Goal: Obtain resource: Download file/media

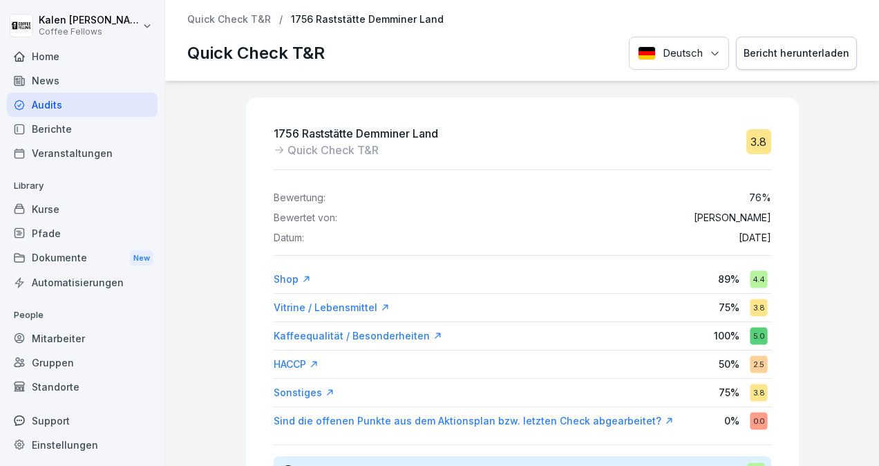
click at [824, 189] on div "1756 Raststätte Demminer Land Quick Check T&R 3.8 Bewertung: 76 % Bewertet von:…" at bounding box center [522, 273] width 714 height 385
click at [231, 21] on p "Quick Check T&R" at bounding box center [229, 20] width 84 height 12
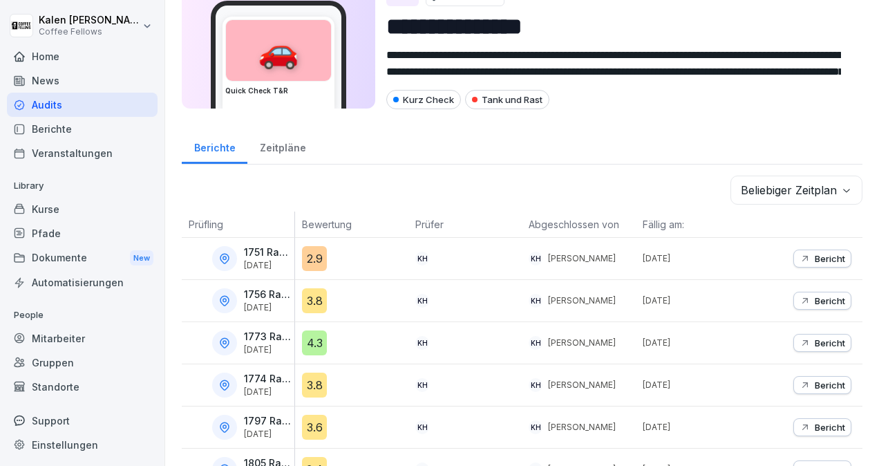
scroll to position [64, 0]
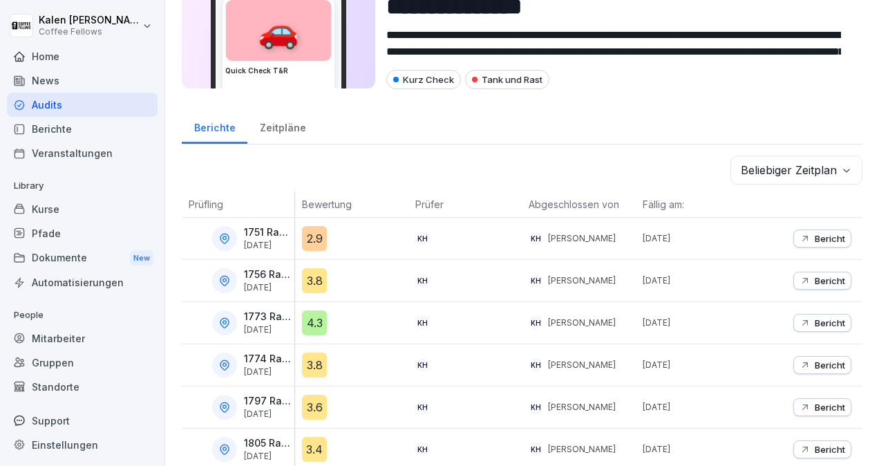
click at [803, 325] on div "Bericht" at bounding box center [822, 322] width 46 height 11
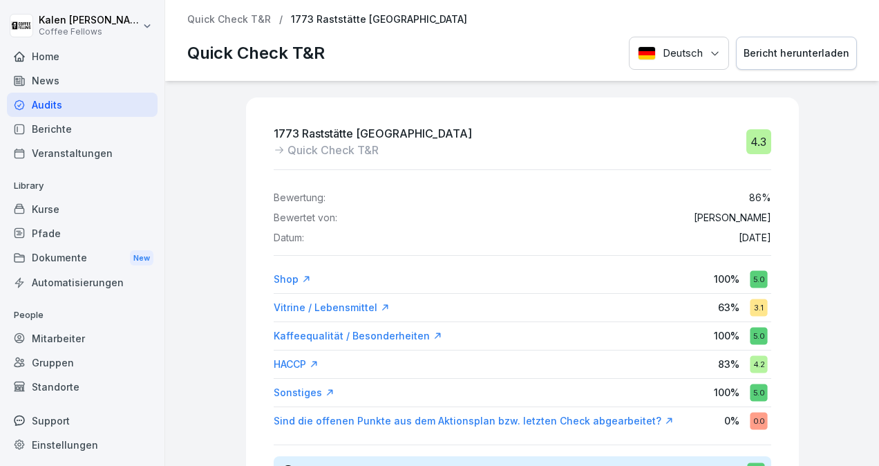
click at [768, 59] on div "Bericht herunterladen" at bounding box center [796, 53] width 106 height 15
click at [262, 23] on p "Quick Check T&R" at bounding box center [229, 20] width 84 height 12
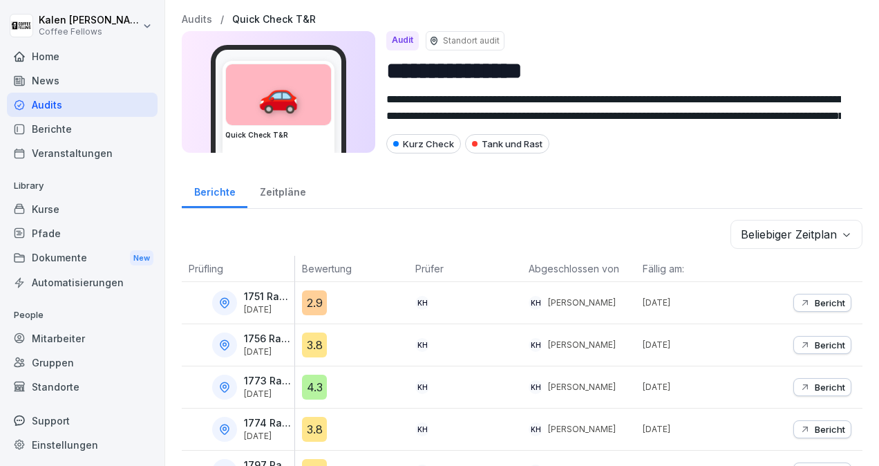
click at [814, 423] on p "Bericht" at bounding box center [829, 428] width 30 height 11
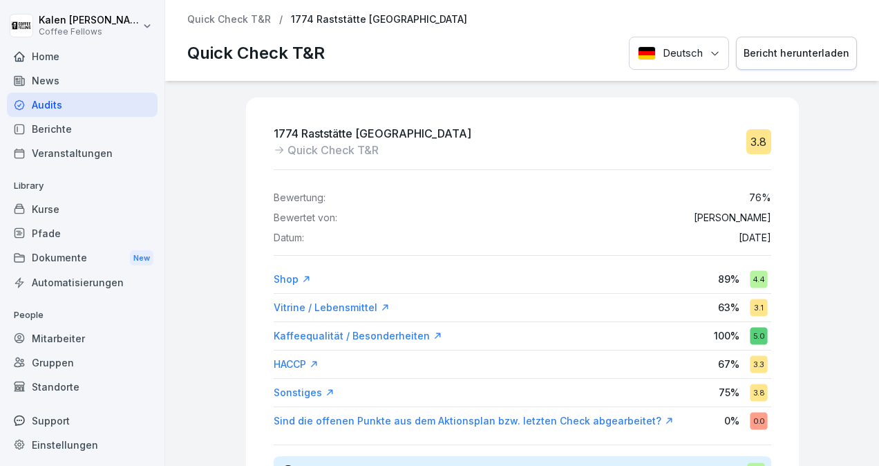
click at [765, 48] on div "Bericht herunterladen" at bounding box center [796, 53] width 106 height 15
click at [245, 18] on p "Quick Check T&R" at bounding box center [229, 20] width 84 height 12
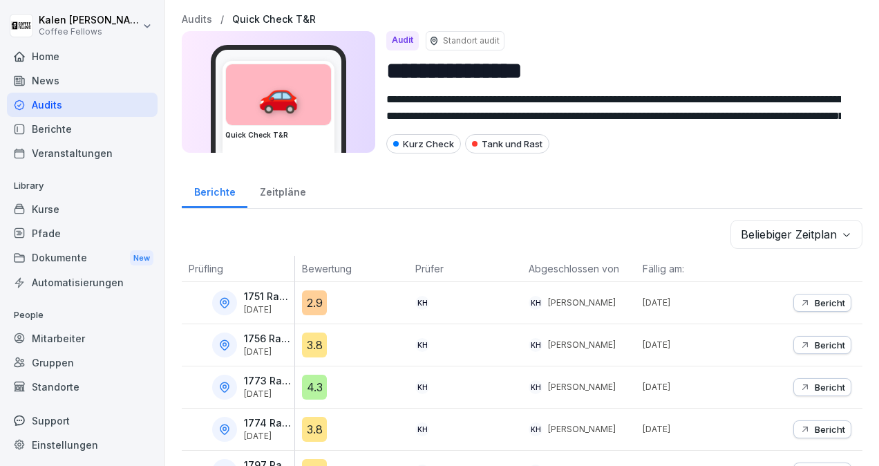
click at [814, 381] on p "Bericht" at bounding box center [829, 386] width 30 height 11
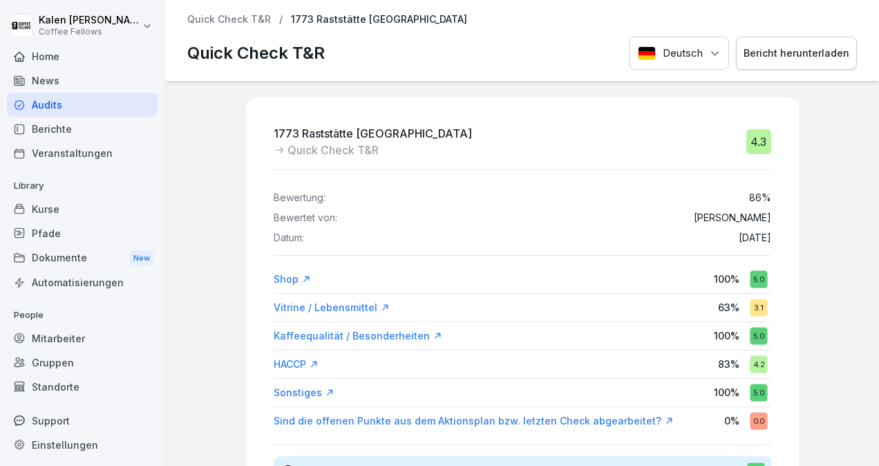
click at [242, 23] on p "Quick Check T&R" at bounding box center [229, 20] width 84 height 12
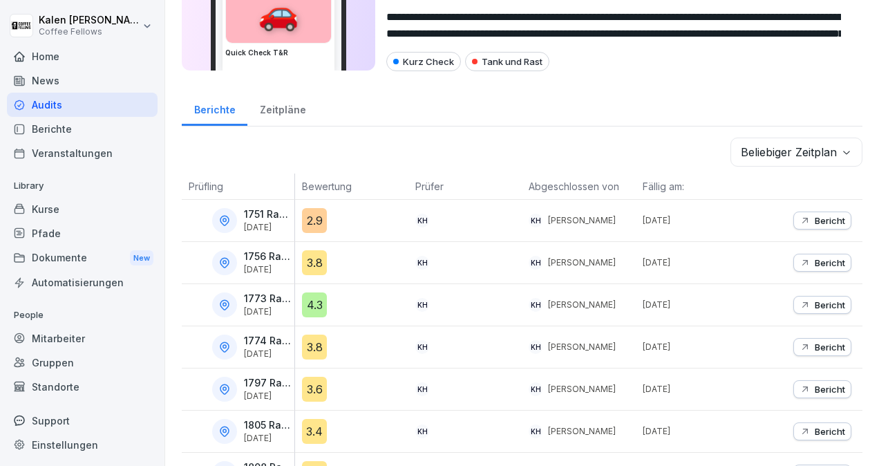
scroll to position [108, 0]
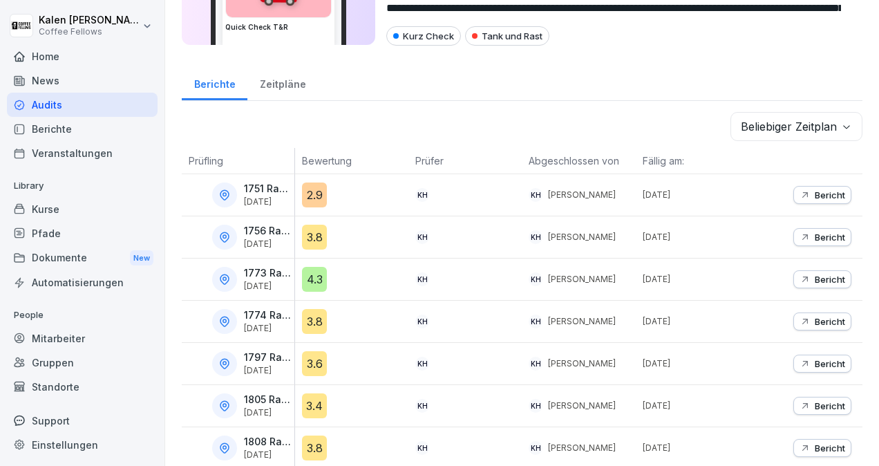
click at [831, 318] on p "Bericht" at bounding box center [829, 321] width 30 height 11
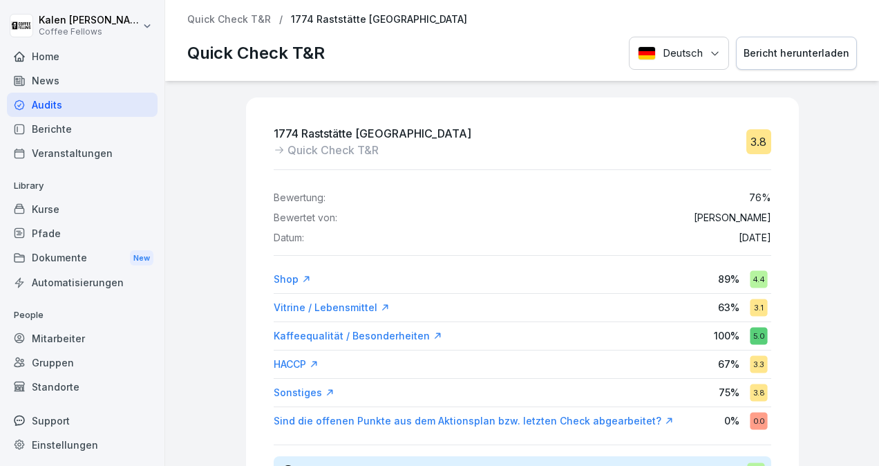
click at [240, 19] on p "Quick Check T&R" at bounding box center [229, 20] width 84 height 12
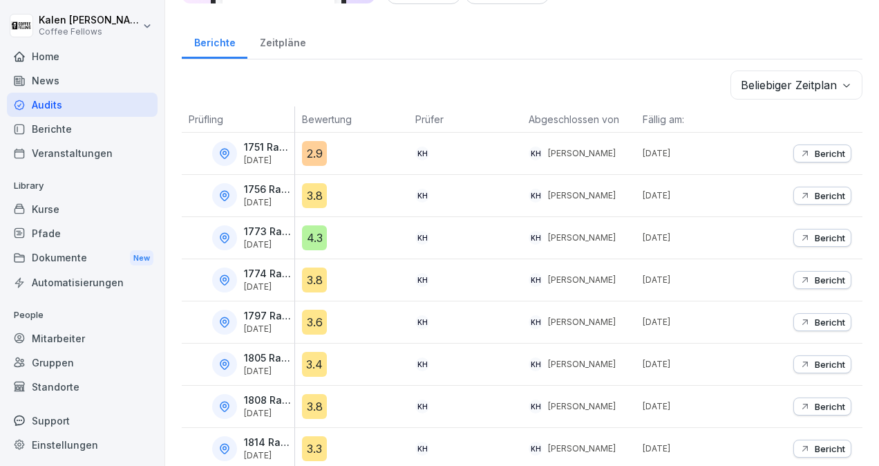
scroll to position [195, 0]
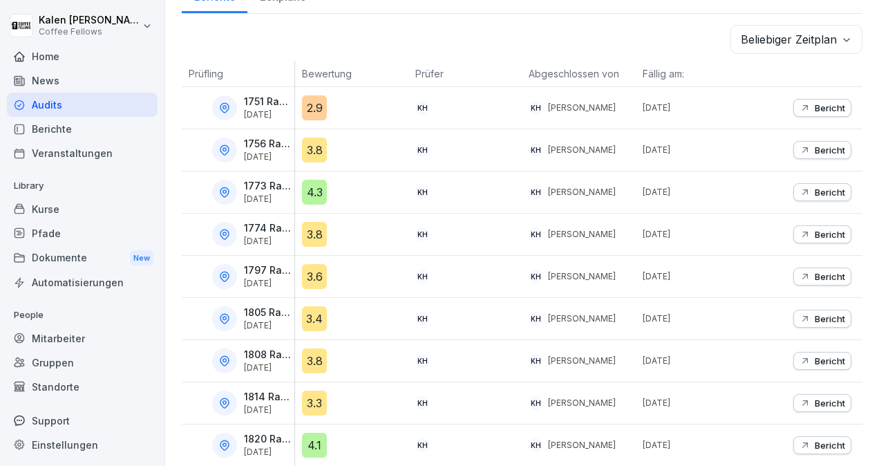
click at [265, 267] on p "1797 Raststätte [GEOGRAPHIC_DATA]" at bounding box center [268, 271] width 48 height 12
click at [252, 265] on p "1797 Raststätte [GEOGRAPHIC_DATA]" at bounding box center [268, 271] width 48 height 12
click at [799, 271] on icon "button" at bounding box center [804, 276] width 11 height 11
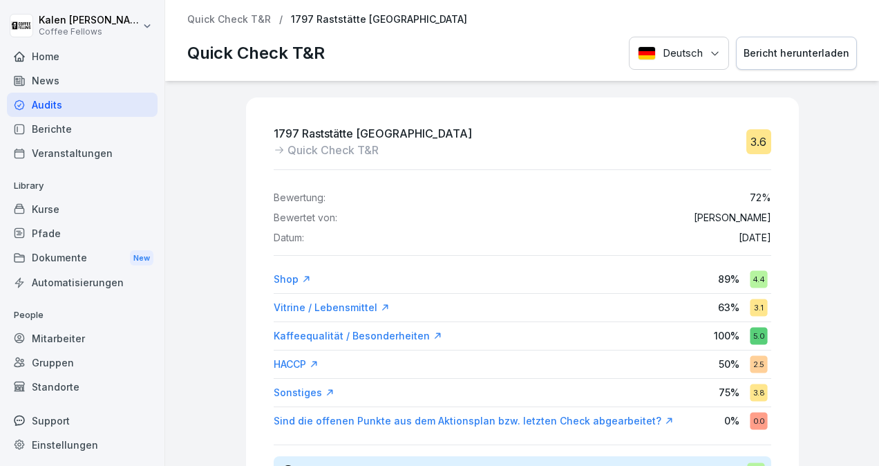
click at [782, 55] on div "Bericht herunterladen" at bounding box center [796, 53] width 106 height 15
click at [222, 23] on div "Quick Check T&R / 1797 Raststätte [GEOGRAPHIC_DATA] Süd Quick Check T&R Deutsch…" at bounding box center [522, 40] width 714 height 81
click at [222, 23] on p "Quick Check T&R" at bounding box center [229, 20] width 84 height 12
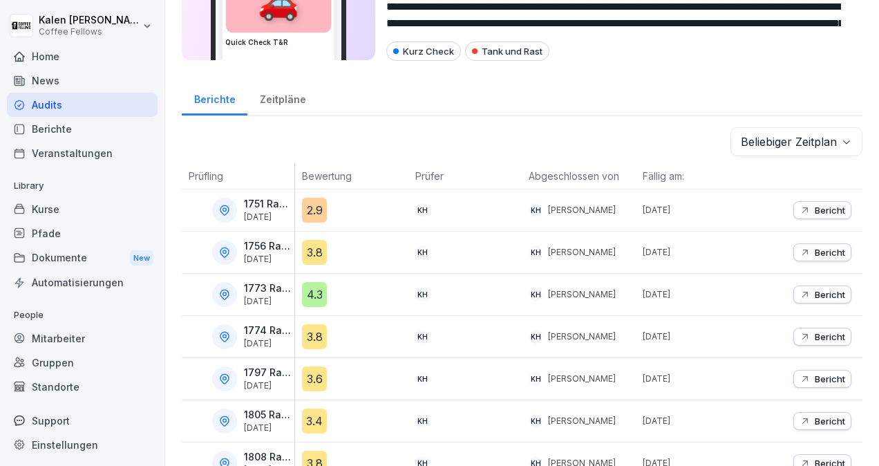
scroll to position [93, 0]
click at [825, 421] on p "Bericht" at bounding box center [829, 420] width 30 height 11
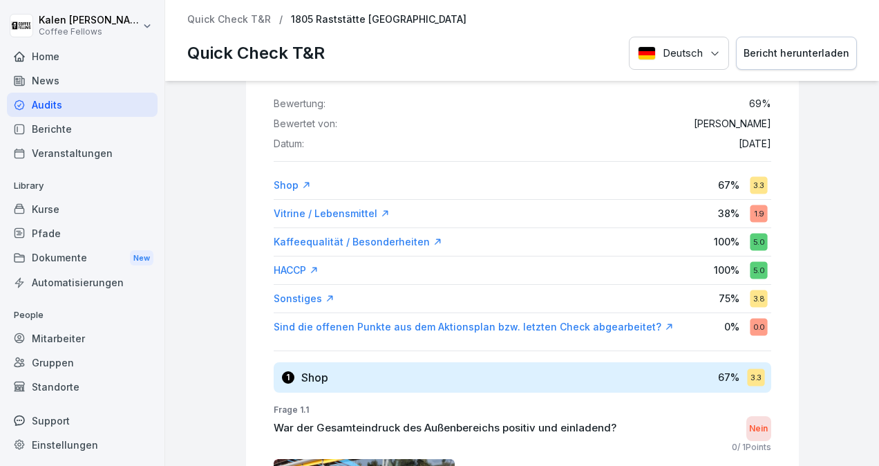
scroll to position [94, 0]
click at [624, 326] on div "Sind die offenen Punkte aus dem Aktionsplan bzw. letzten Check abgearbeitet?" at bounding box center [474, 327] width 400 height 14
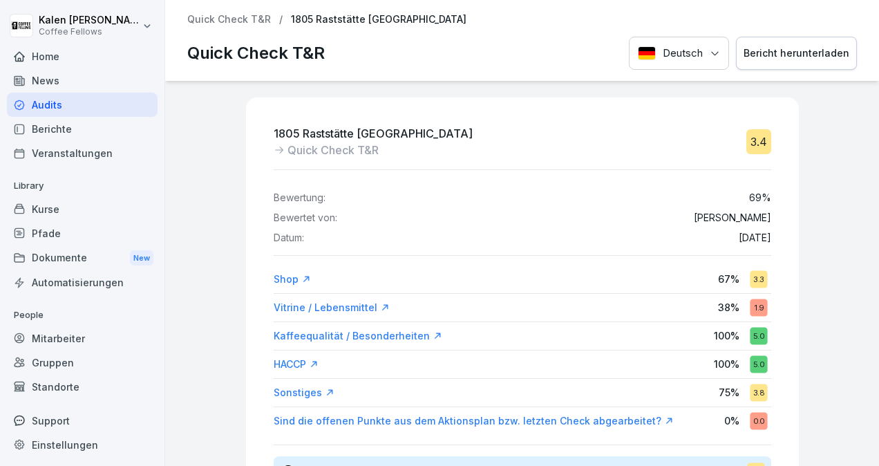
click at [778, 51] on div "Bericht herunterladen" at bounding box center [796, 53] width 106 height 15
click at [218, 23] on p "Quick Check T&R" at bounding box center [229, 20] width 84 height 12
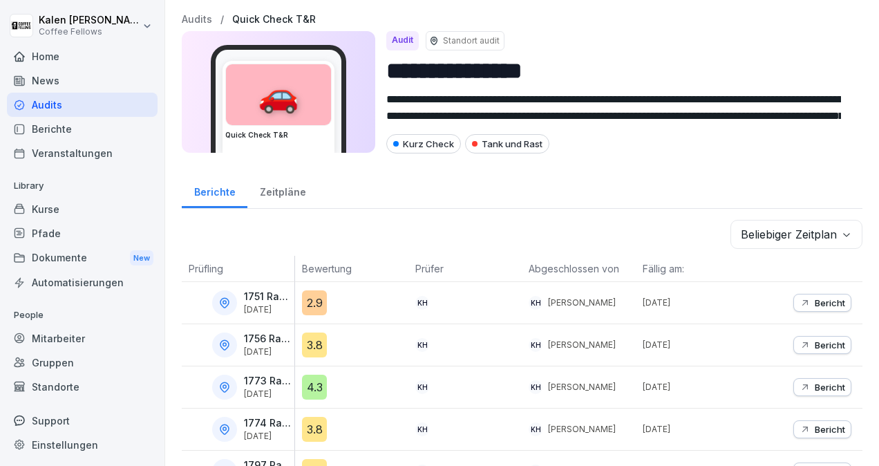
scroll to position [145, 0]
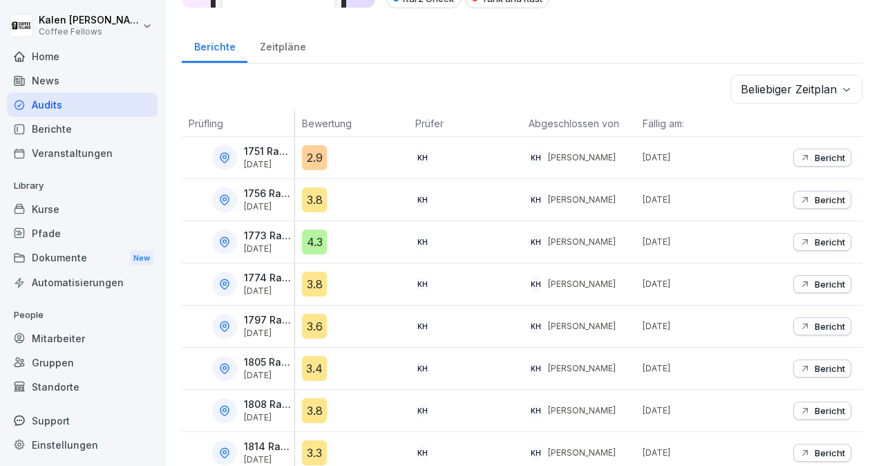
click at [814, 408] on p "Bericht" at bounding box center [829, 410] width 30 height 11
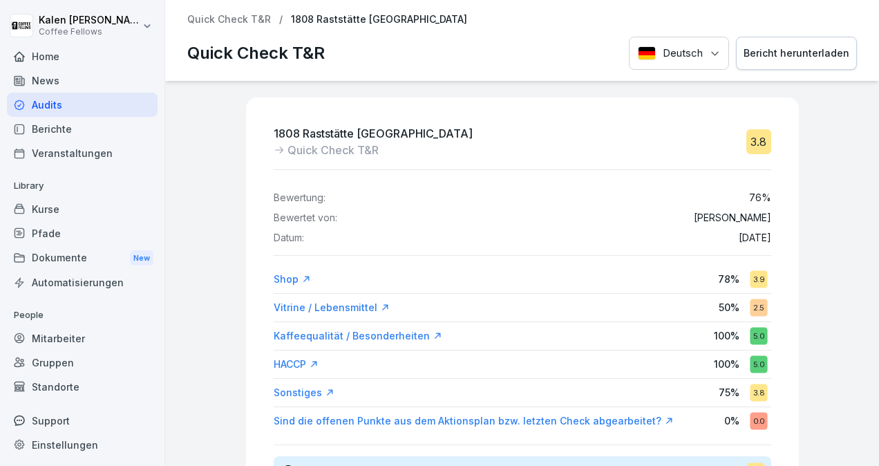
click at [805, 47] on div "Bericht herunterladen" at bounding box center [796, 53] width 106 height 15
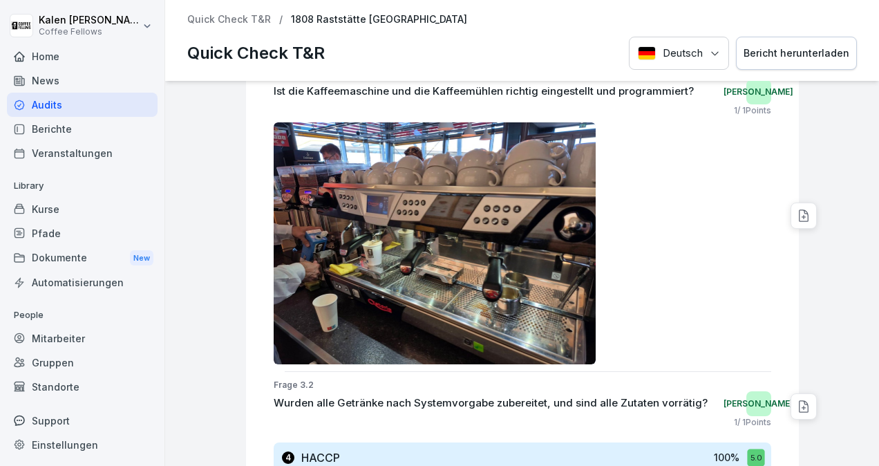
scroll to position [1778, 0]
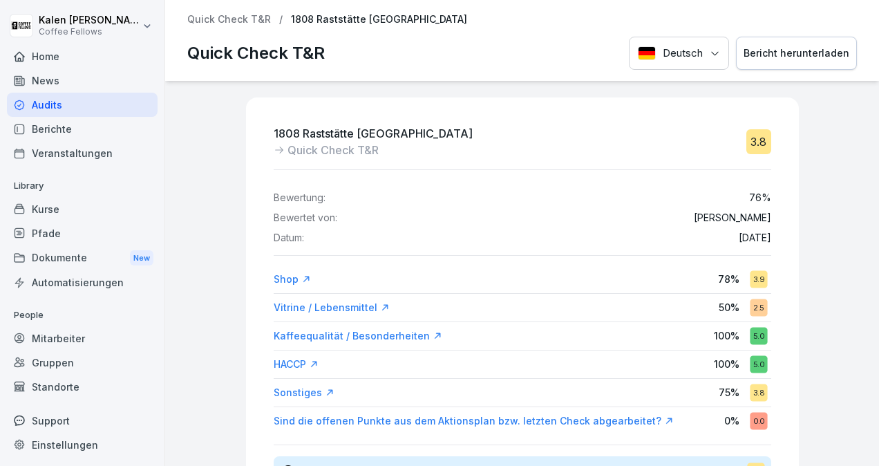
click at [245, 22] on p "Quick Check T&R" at bounding box center [229, 20] width 84 height 12
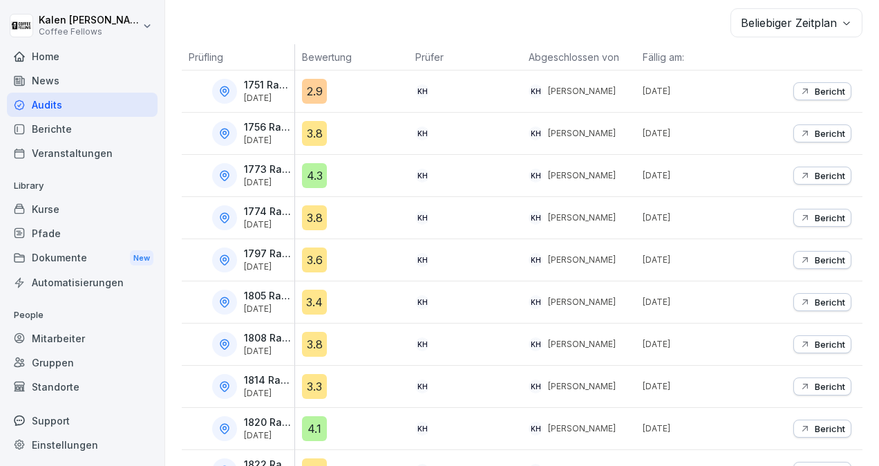
scroll to position [263, 0]
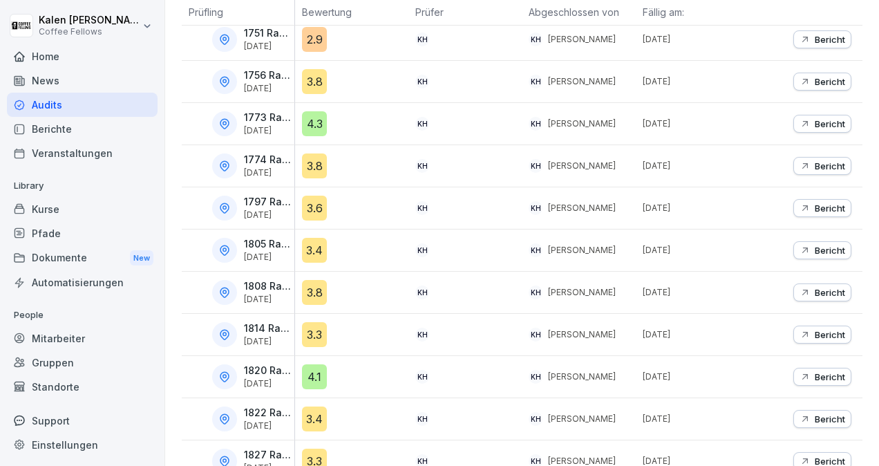
click at [827, 331] on p "Bericht" at bounding box center [829, 334] width 30 height 11
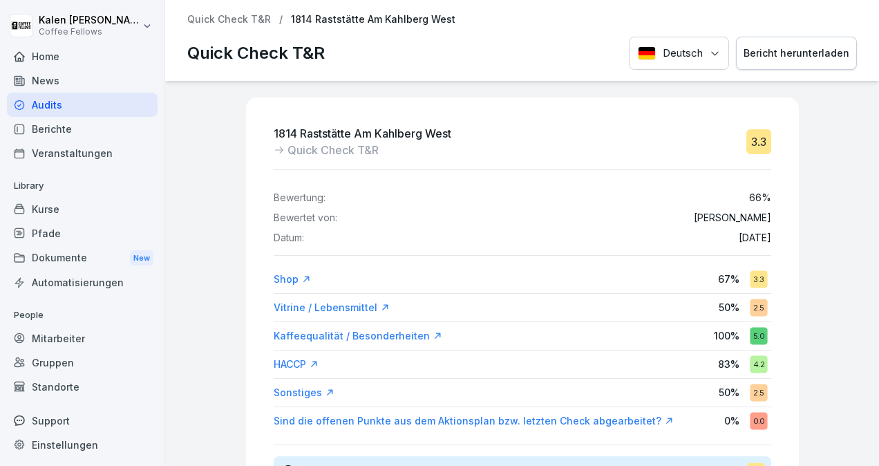
click at [785, 44] on button "Bericht herunterladen" at bounding box center [796, 54] width 121 height 34
click at [242, 22] on p "Quick Check T&R" at bounding box center [229, 20] width 84 height 12
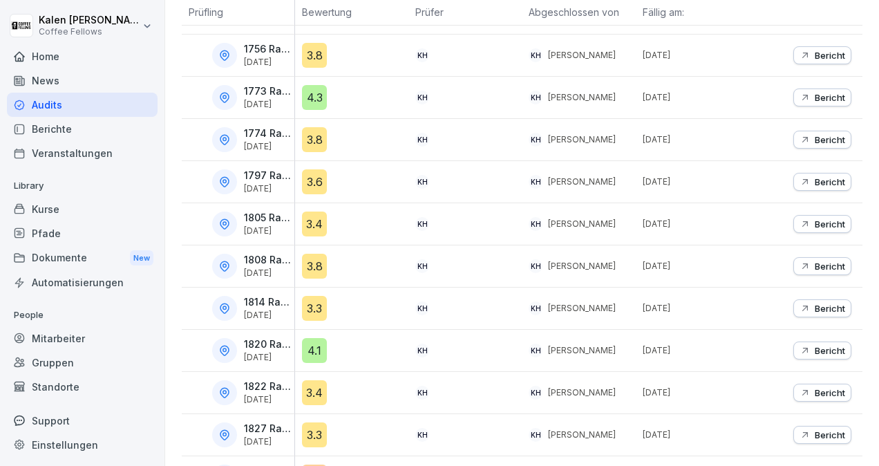
scroll to position [290, 0]
click at [815, 344] on p "Bericht" at bounding box center [829, 349] width 30 height 11
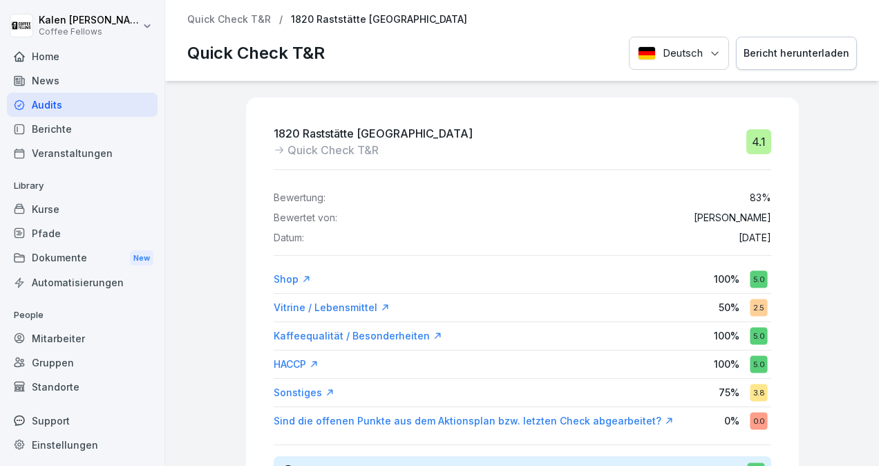
scroll to position [18, 0]
click at [500, 92] on div "1820 Raststätte Buckautal Nord Quick Check T&R 4.1 Bewertung: 83 % Bewertet von…" at bounding box center [522, 273] width 714 height 385
click at [793, 52] on div "Bericht herunterladen" at bounding box center [796, 53] width 106 height 15
click at [213, 25] on div "Quick Check T&R / 1820 Raststätte Buckautal Nord Quick Check T&R Deutsch Berich…" at bounding box center [522, 40] width 714 height 81
click at [213, 25] on p "Quick Check T&R" at bounding box center [229, 20] width 84 height 12
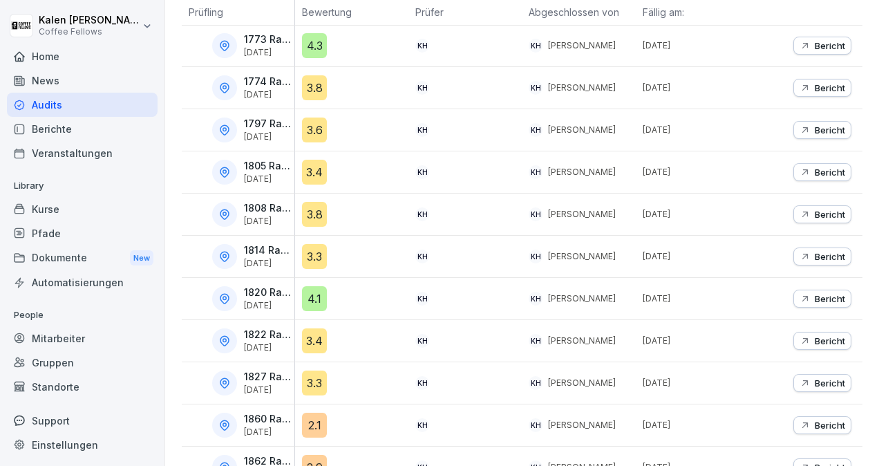
scroll to position [379, 0]
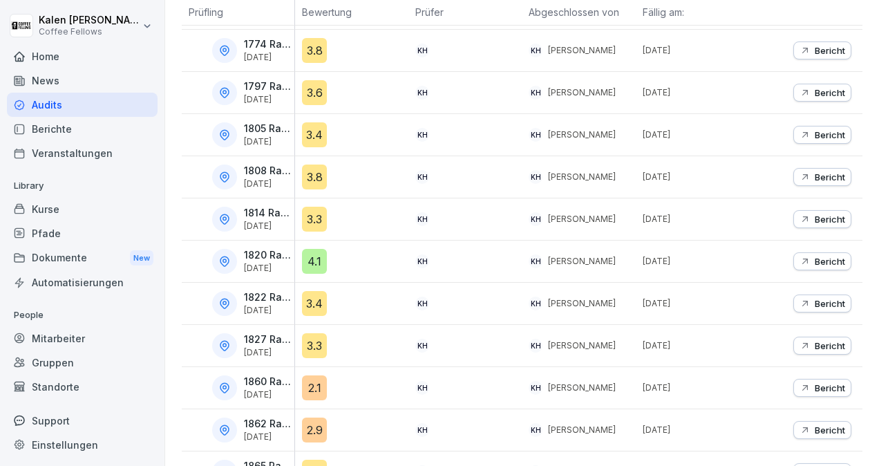
click at [814, 300] on p "Bericht" at bounding box center [829, 303] width 30 height 11
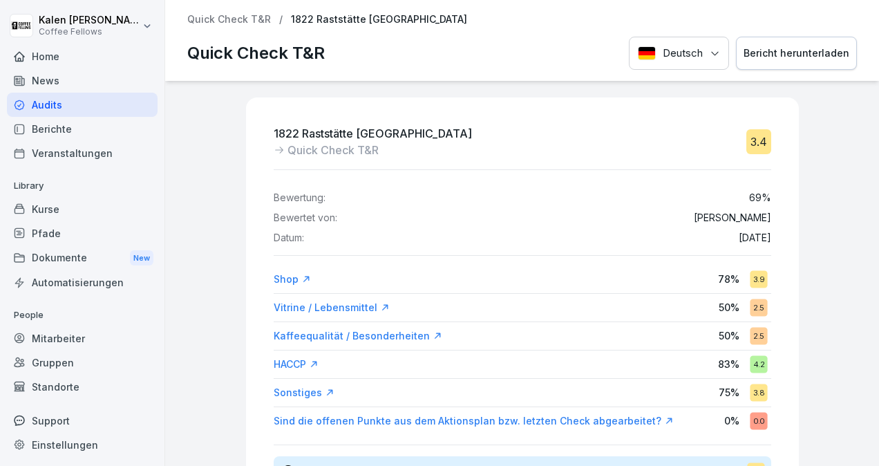
click at [775, 55] on div "Bericht herunterladen" at bounding box center [796, 53] width 106 height 15
click at [223, 22] on p "Quick Check T&R" at bounding box center [229, 20] width 84 height 12
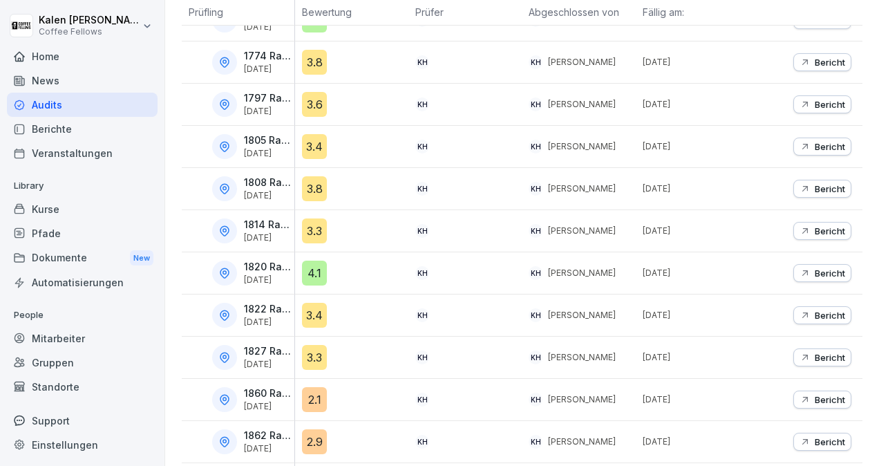
scroll to position [364, 0]
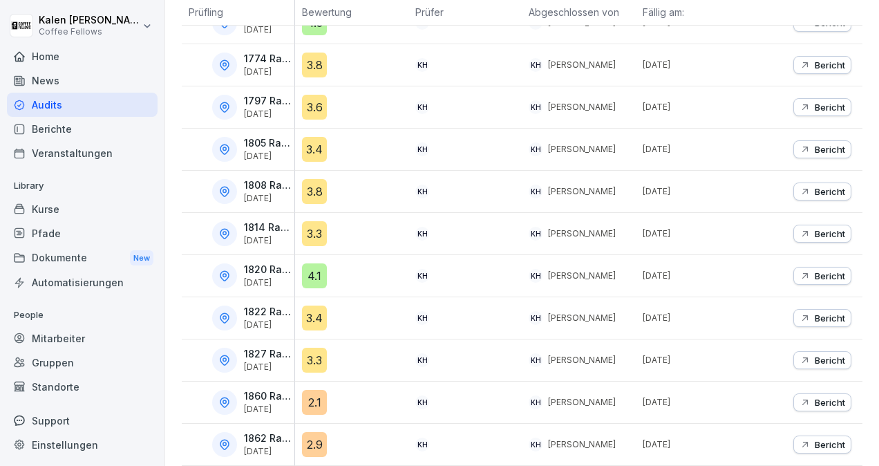
click at [800, 361] on button "Bericht" at bounding box center [822, 360] width 58 height 18
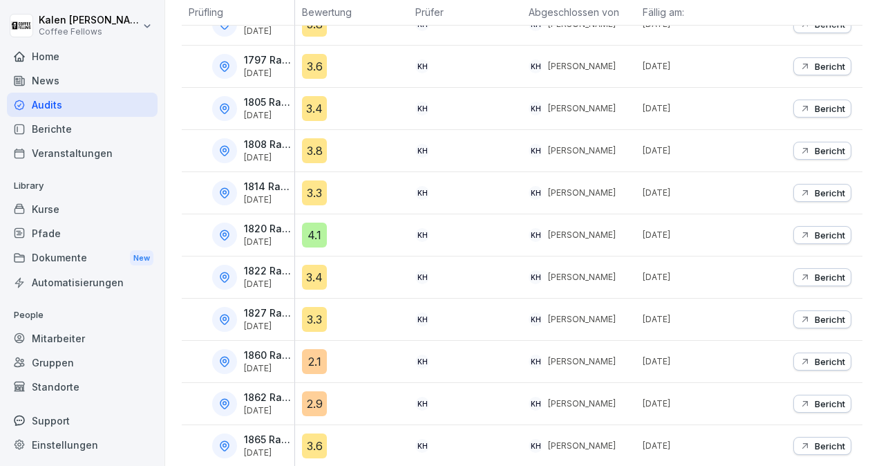
scroll to position [404, 0]
click at [819, 235] on p "Bericht" at bounding box center [829, 235] width 30 height 11
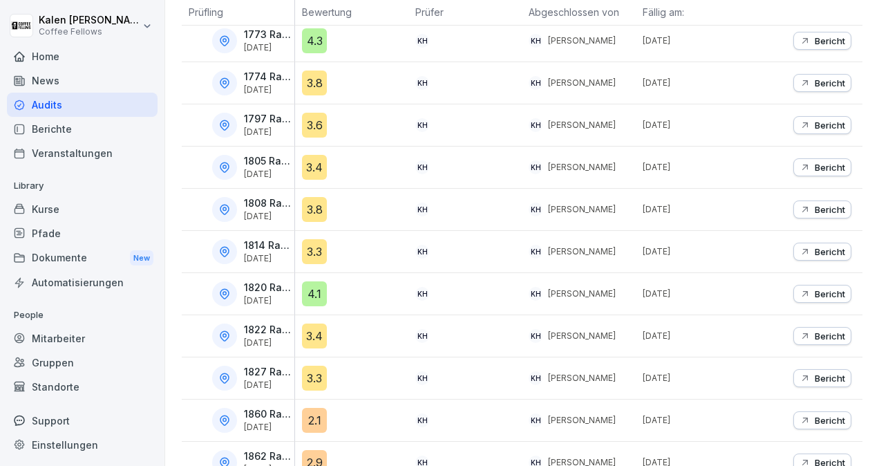
scroll to position [345, 0]
click at [814, 332] on p "Bericht" at bounding box center [829, 336] width 30 height 11
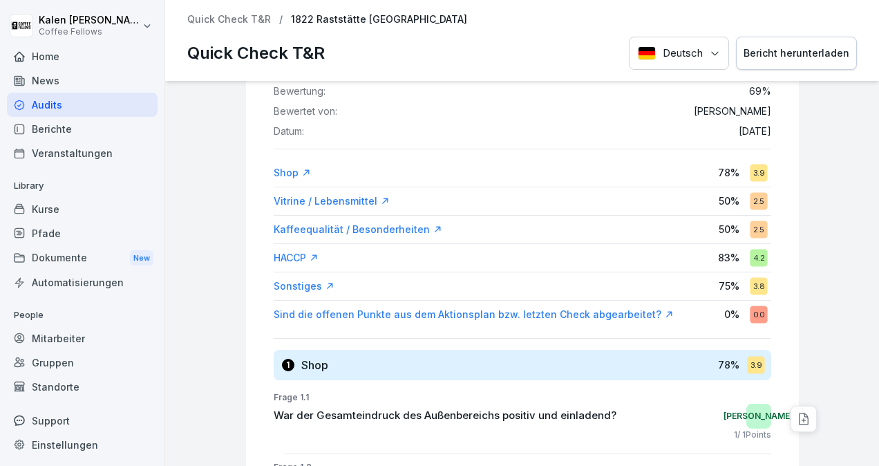
scroll to position [270, 0]
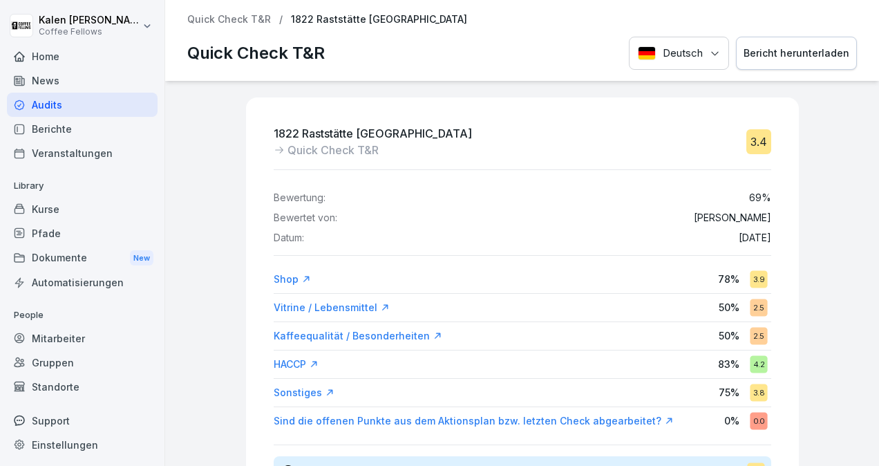
click at [239, 19] on p "Quick Check T&R" at bounding box center [229, 20] width 84 height 12
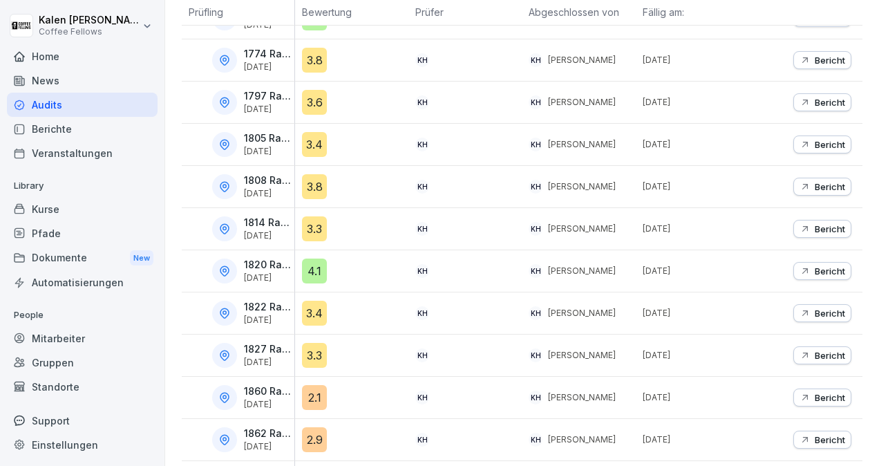
scroll to position [381, 0]
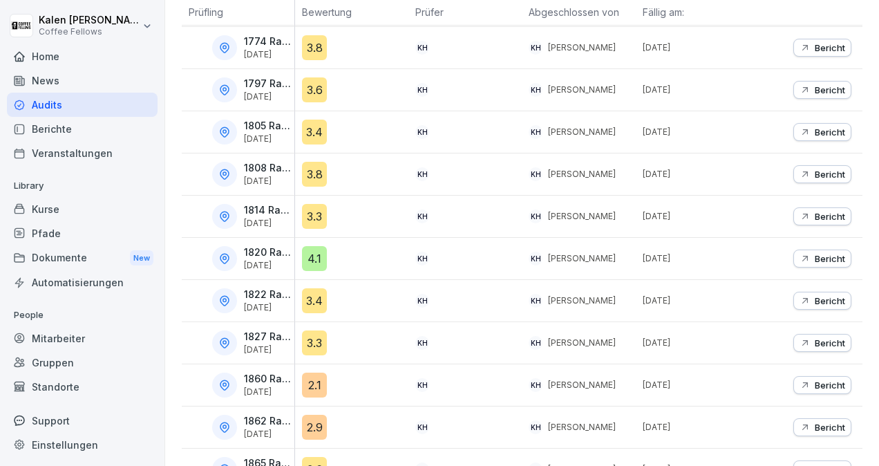
click at [814, 342] on p "Bericht" at bounding box center [829, 342] width 30 height 11
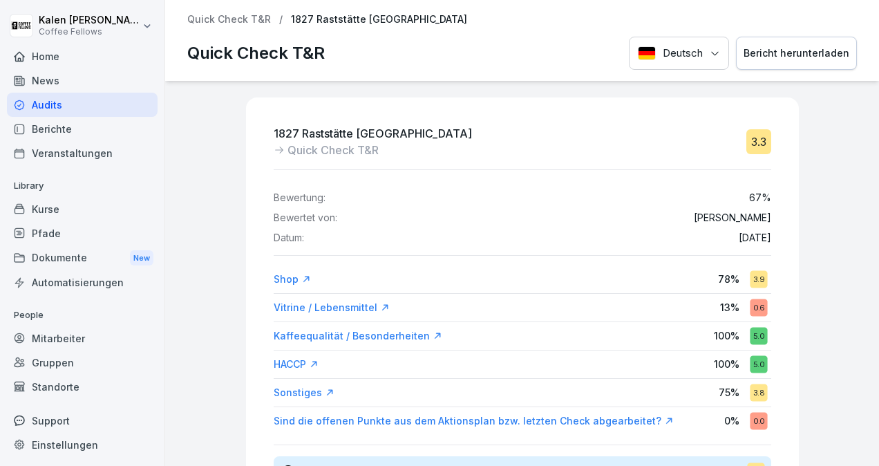
click at [231, 24] on p "Quick Check T&R" at bounding box center [229, 20] width 84 height 12
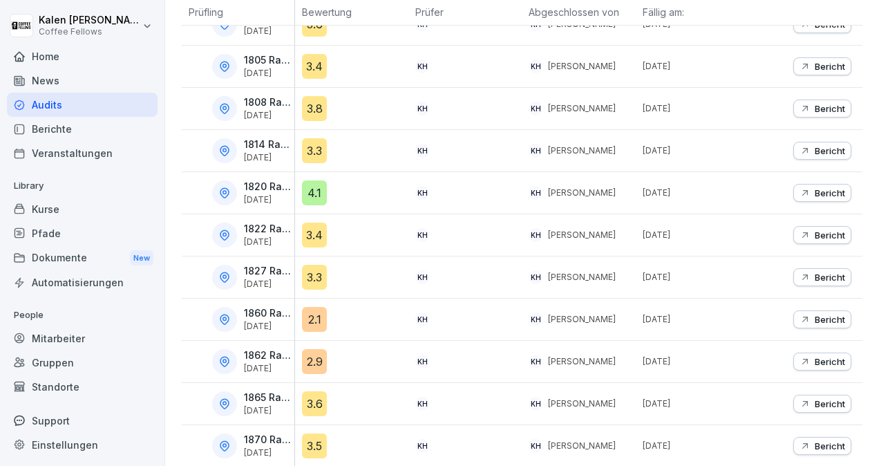
scroll to position [448, 0]
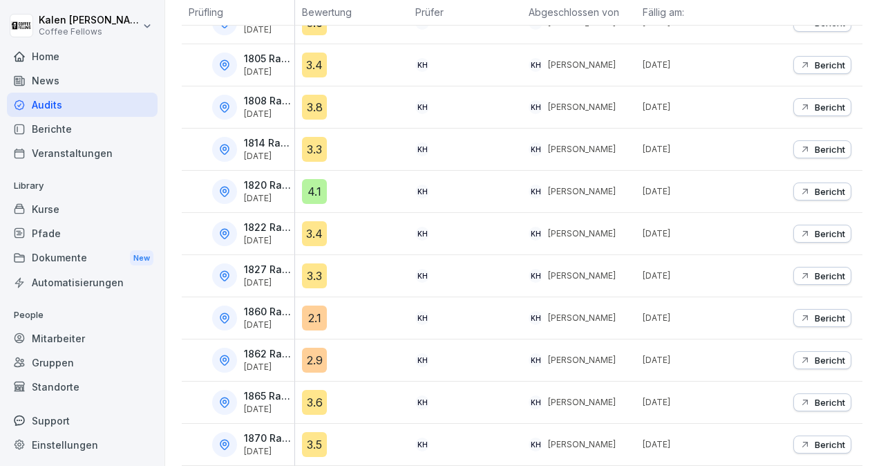
click at [814, 312] on p "Bericht" at bounding box center [829, 317] width 30 height 11
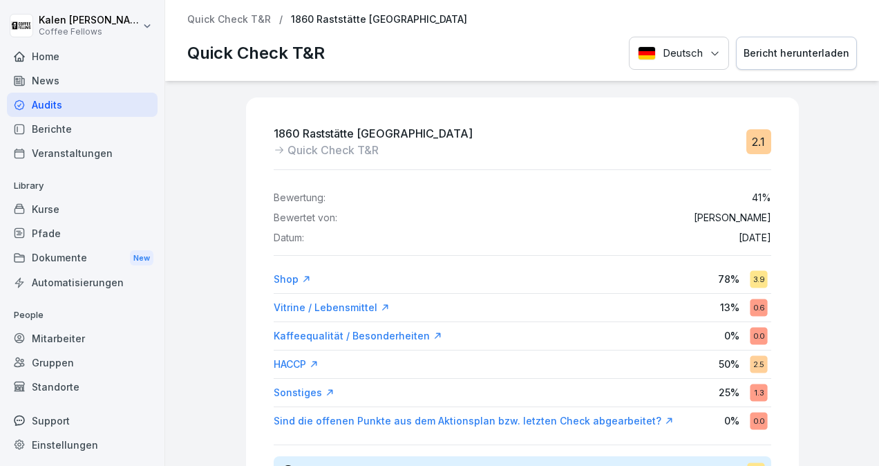
click at [794, 54] on div "Bericht herunterladen" at bounding box center [796, 53] width 106 height 15
click at [175, 425] on div "1860 Raststätte Köckern West Quick Check T&R 2.1 Bewertung: 41 % Bewertet von: …" at bounding box center [522, 273] width 714 height 385
click at [231, 23] on p "Quick Check T&R" at bounding box center [229, 20] width 84 height 12
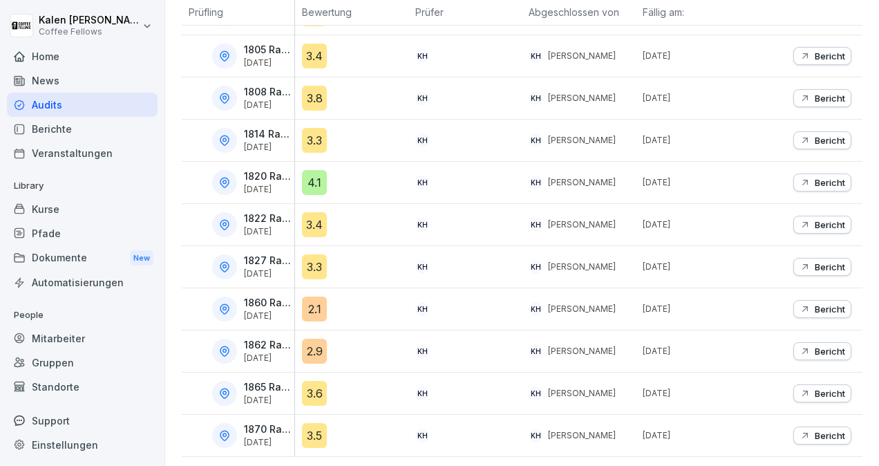
scroll to position [467, 0]
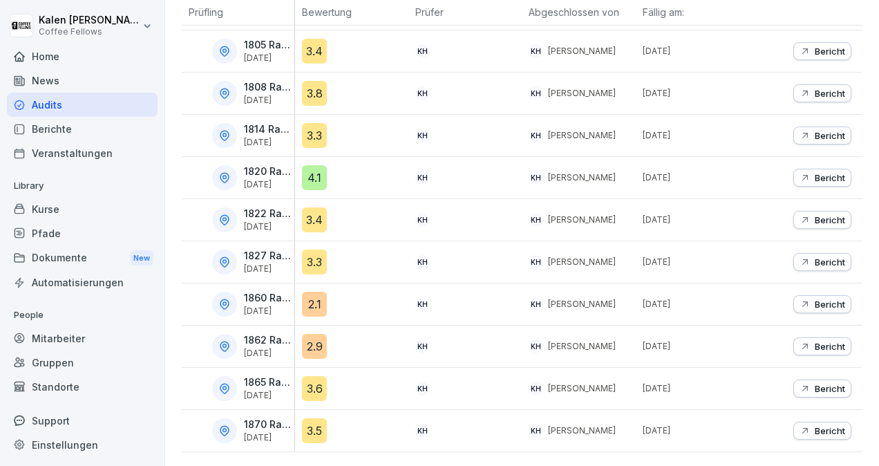
click at [252, 334] on p "1862 Raststätte [GEOGRAPHIC_DATA]" at bounding box center [268, 340] width 48 height 12
click at [814, 341] on p "Bericht" at bounding box center [829, 346] width 30 height 11
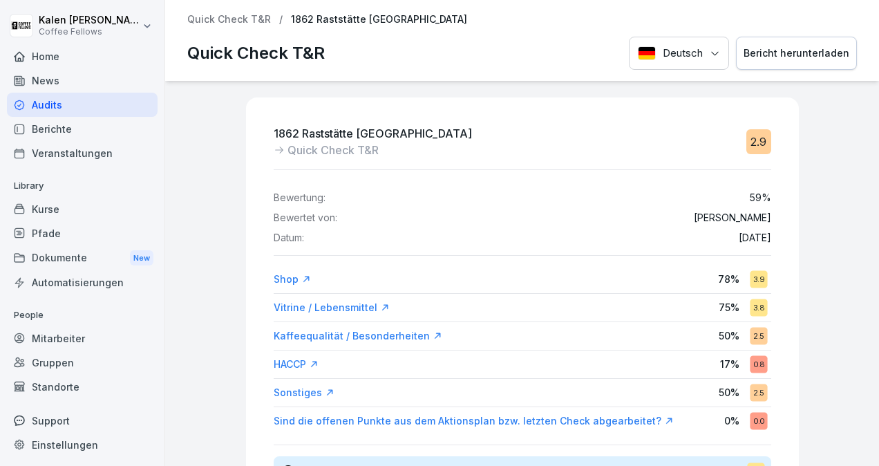
click at [776, 61] on button "Bericht herunterladen" at bounding box center [796, 54] width 121 height 34
click at [455, 43] on div "Quick Check T&R Deutsch Bericht herunterladen" at bounding box center [521, 54] width 669 height 34
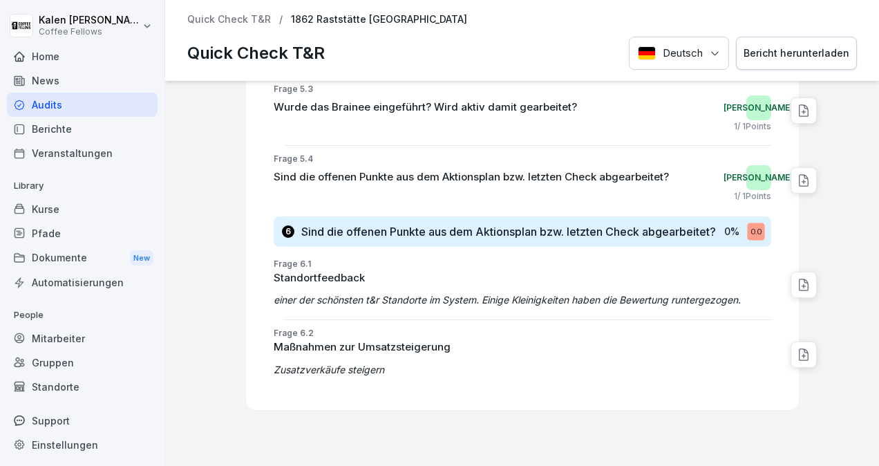
scroll to position [3252, 0]
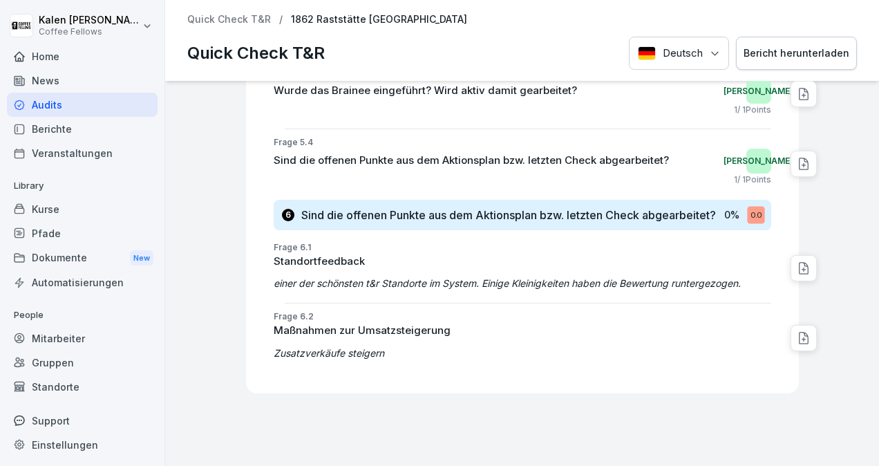
click at [514, 326] on p "Maßnahmen zur Umsatzsteigerung" at bounding box center [522, 331] width 497 height 16
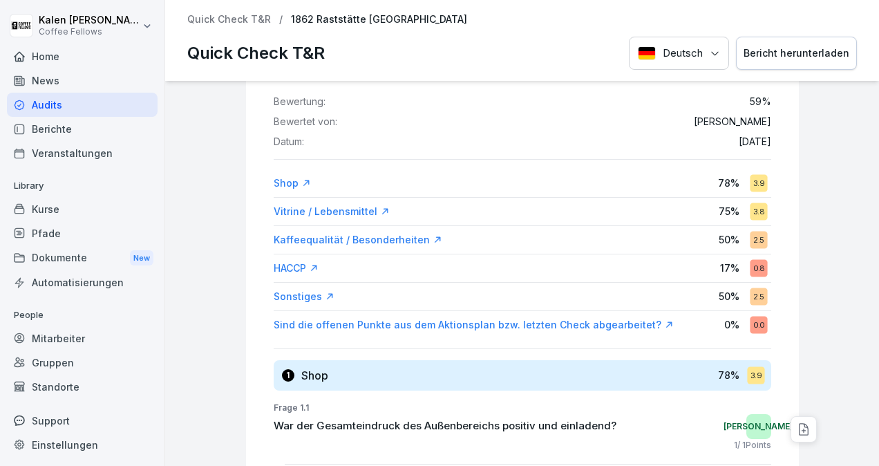
scroll to position [0, 0]
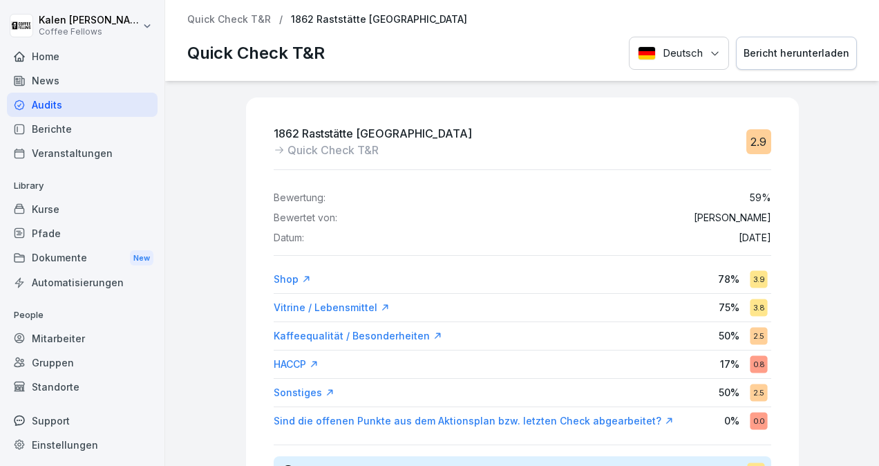
click at [204, 19] on p "Quick Check T&R" at bounding box center [229, 20] width 84 height 12
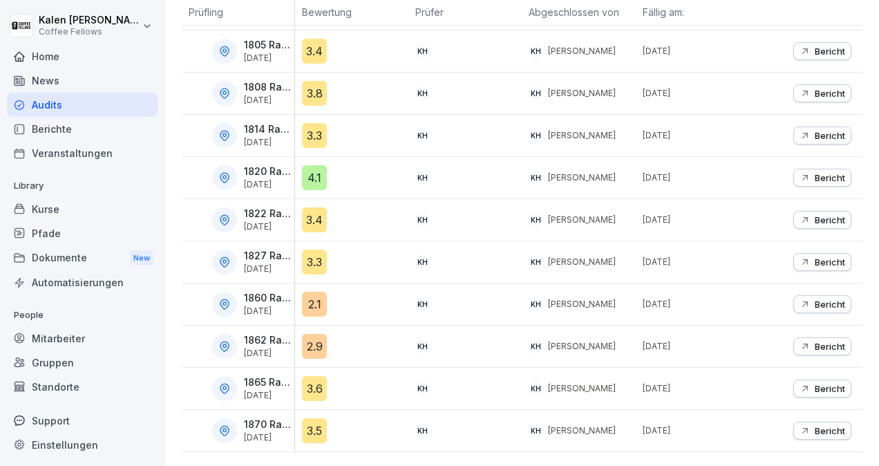
scroll to position [467, 0]
click at [818, 383] on p "Bericht" at bounding box center [829, 388] width 30 height 11
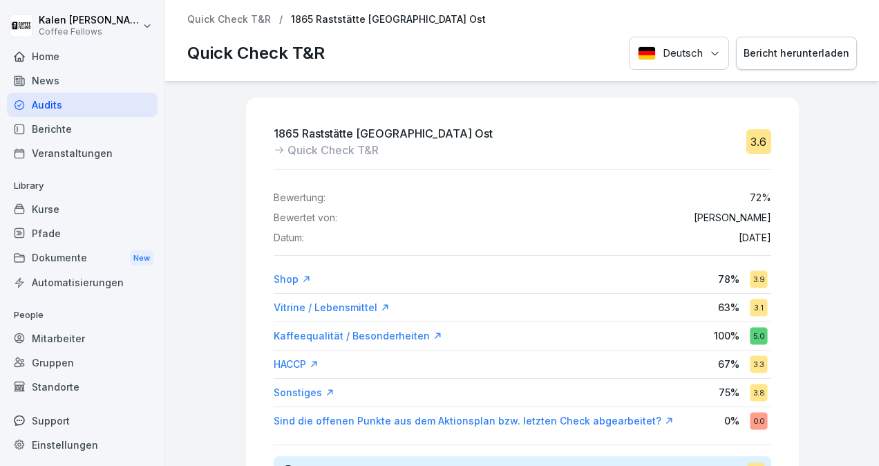
click at [769, 49] on div "Bericht herunterladen" at bounding box center [796, 53] width 106 height 15
click at [786, 54] on div "Bericht herunterladen" at bounding box center [796, 53] width 106 height 15
click at [783, 51] on div "Bericht herunterladen" at bounding box center [796, 53] width 106 height 15
click at [242, 24] on p "Quick Check T&R" at bounding box center [229, 20] width 84 height 12
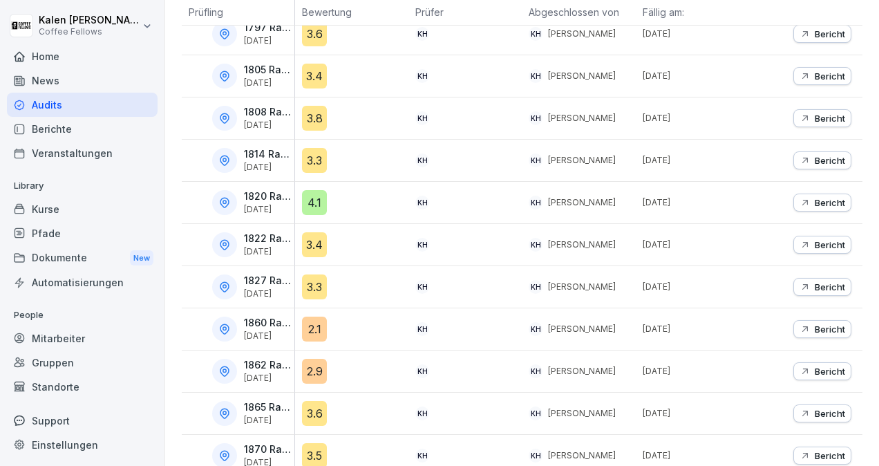
scroll to position [467, 0]
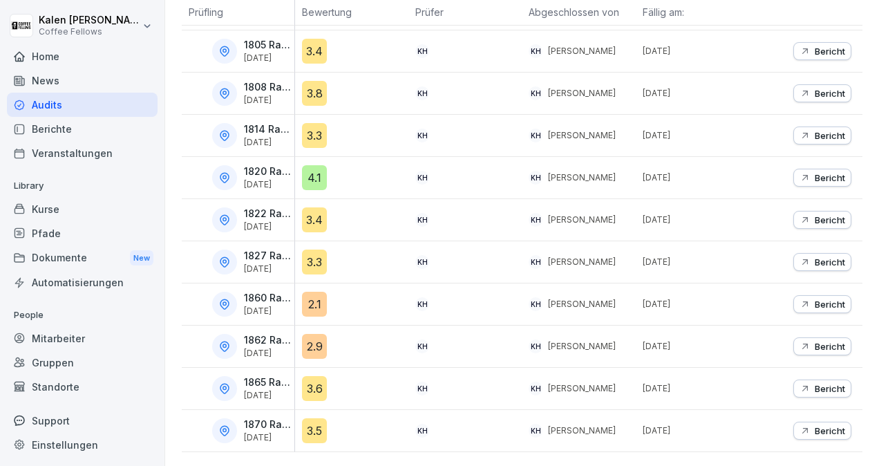
click at [262, 419] on p "1870 Raststätte [GEOGRAPHIC_DATA]" at bounding box center [268, 425] width 48 height 12
click at [824, 425] on p "Bericht" at bounding box center [829, 430] width 30 height 11
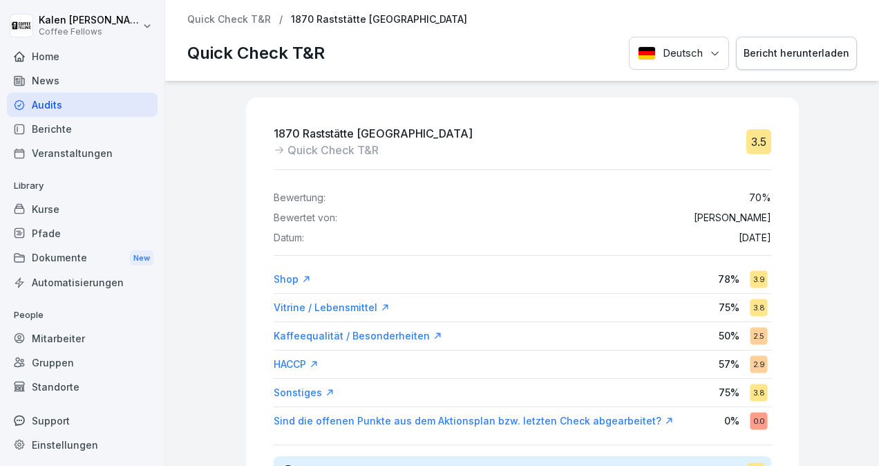
click at [51, 107] on div "Audits" at bounding box center [82, 105] width 151 height 24
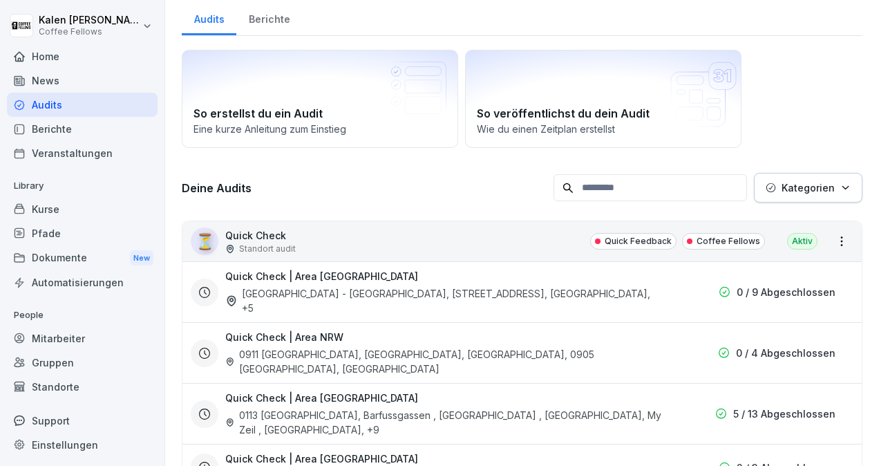
scroll to position [77, 0]
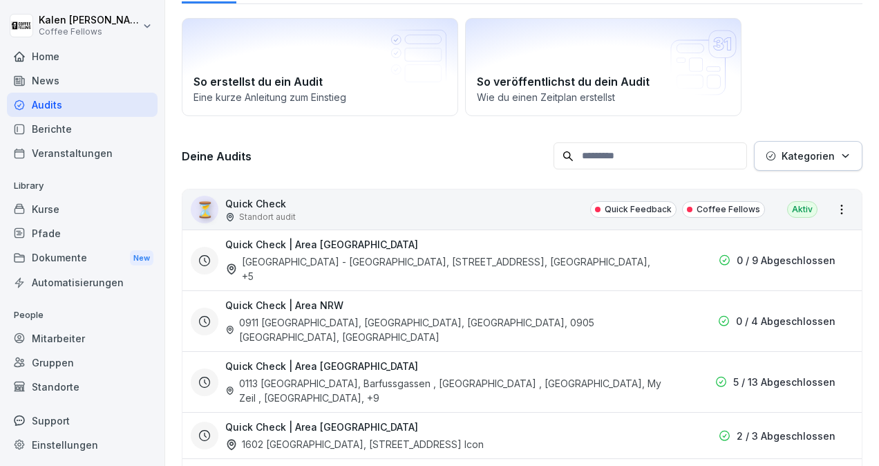
click at [363, 204] on div "⏳ Quick Check Standort audit Quick Feedback Coffee Fellows Aktiv" at bounding box center [521, 209] width 679 height 40
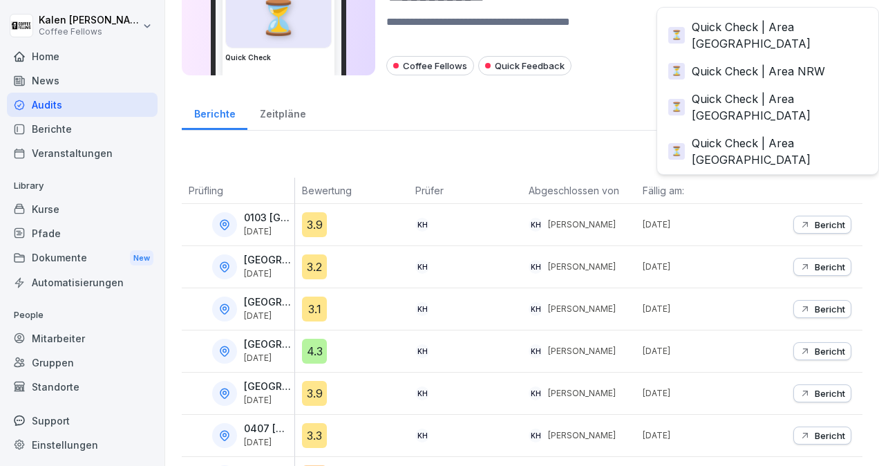
click at [811, 166] on body "**********" at bounding box center [439, 233] width 879 height 466
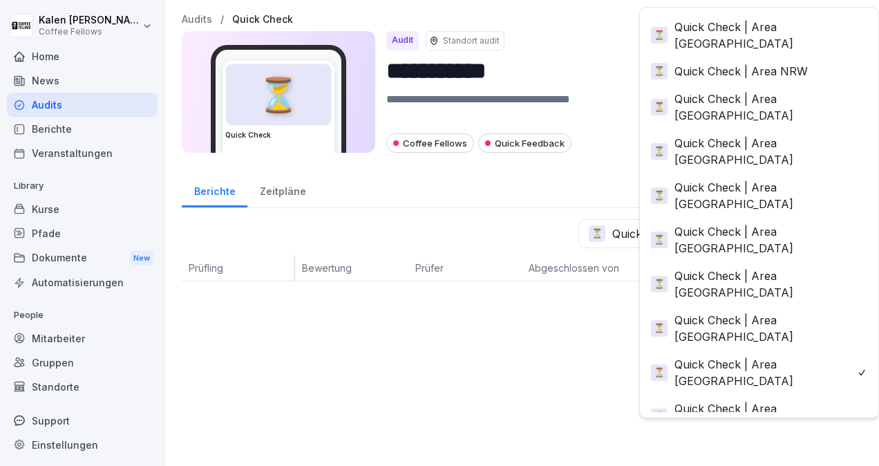
click at [764, 236] on body "**********" at bounding box center [439, 233] width 879 height 466
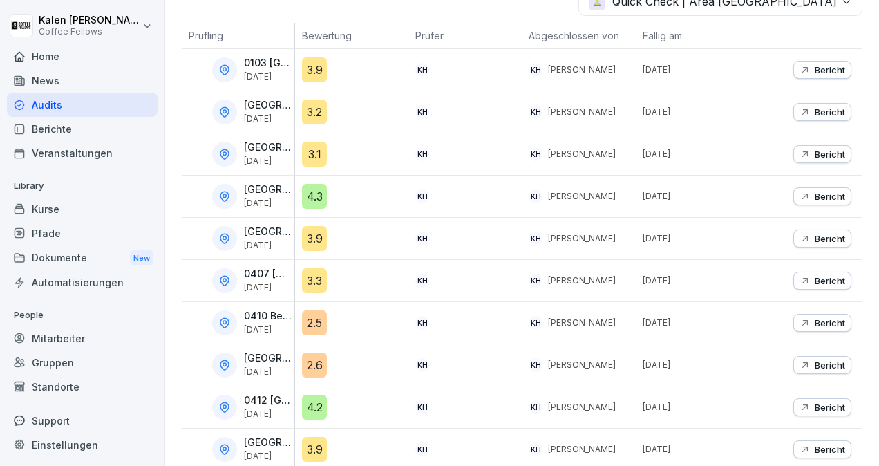
scroll to position [232, 0]
click at [814, 68] on p "Bericht" at bounding box center [829, 69] width 30 height 11
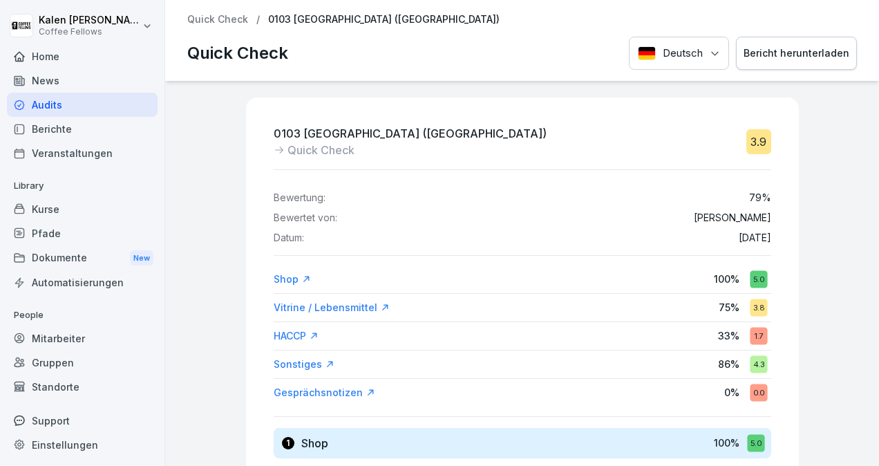
click at [801, 52] on div "Bericht herunterladen" at bounding box center [796, 53] width 106 height 15
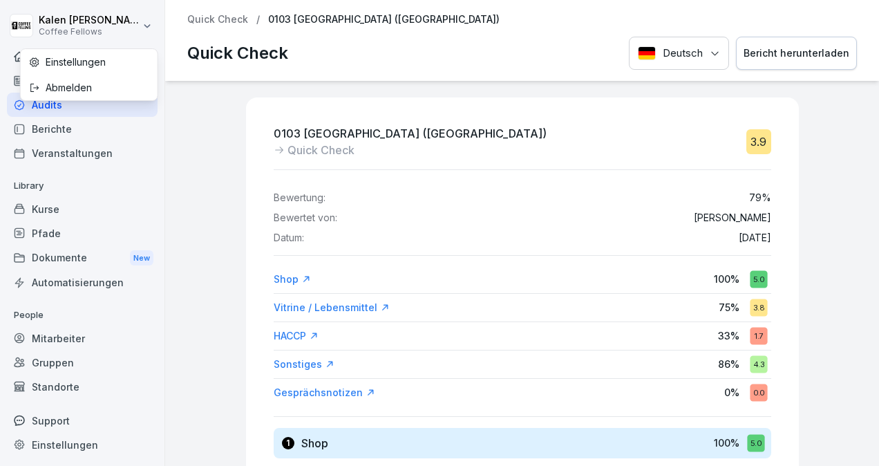
click at [50, 37] on html "[PERSON_NAME] Coffee Fellows Home News Audits Berichte Veranstaltungen Library …" at bounding box center [439, 233] width 879 height 466
click at [58, 36] on html "[PERSON_NAME] Coffee Fellows Home News Audits Berichte Veranstaltungen Library …" at bounding box center [439, 233] width 879 height 466
click at [68, 34] on html "[PERSON_NAME] Coffee Fellows Home News Audits Berichte Veranstaltungen Library …" at bounding box center [439, 233] width 879 height 466
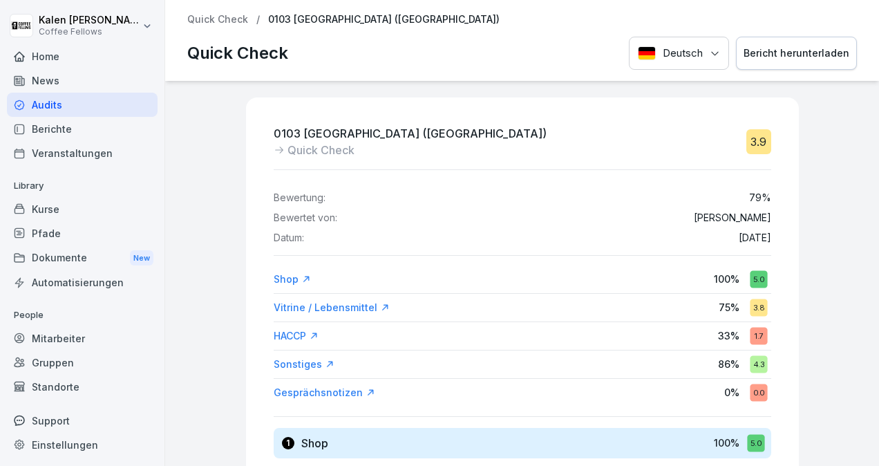
click at [57, 19] on html "[PERSON_NAME] Coffee Fellows Home News Audits Berichte Veranstaltungen Library …" at bounding box center [439, 233] width 879 height 466
click at [224, 19] on p "Quick Check" at bounding box center [217, 20] width 61 height 12
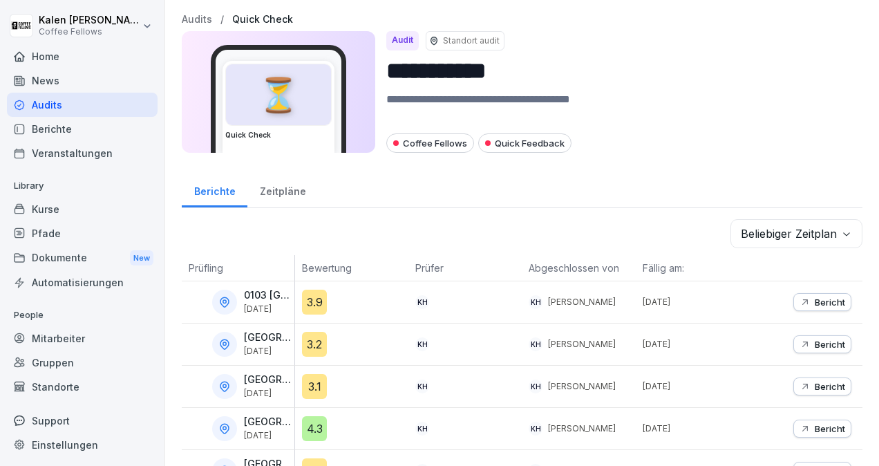
click at [815, 343] on p "Bericht" at bounding box center [829, 343] width 30 height 11
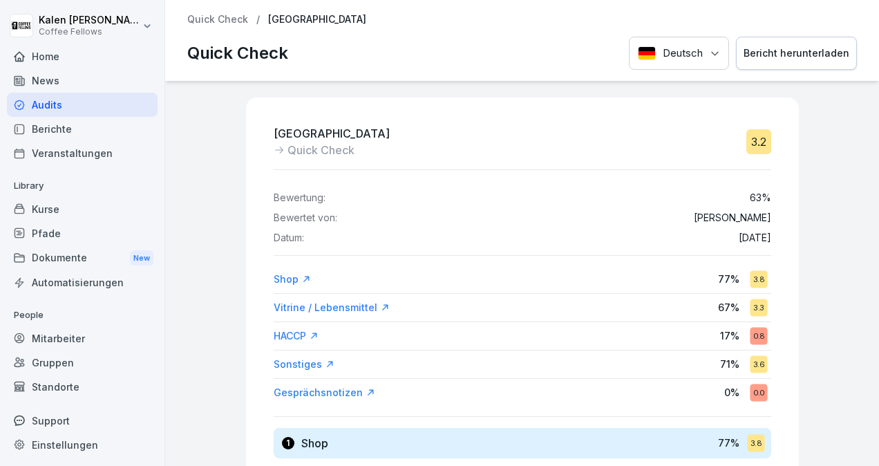
click at [784, 48] on div "Bericht herunterladen" at bounding box center [796, 53] width 106 height 15
click at [241, 18] on p "Quick Check" at bounding box center [217, 20] width 61 height 12
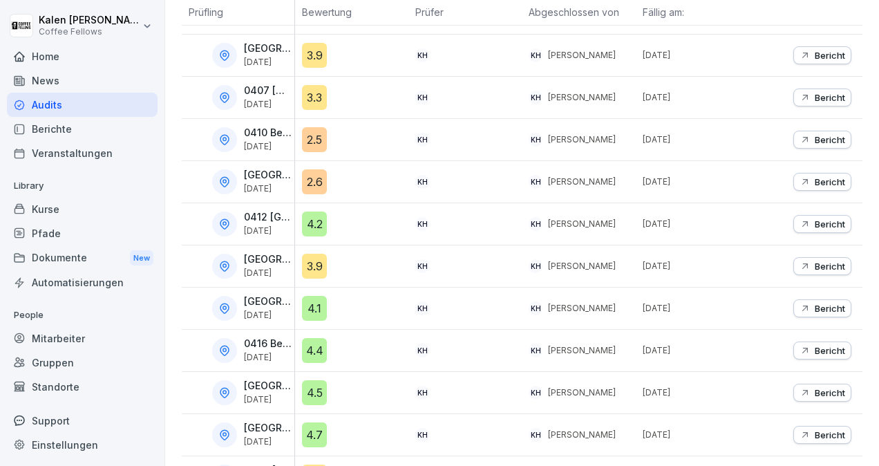
scroll to position [374, 0]
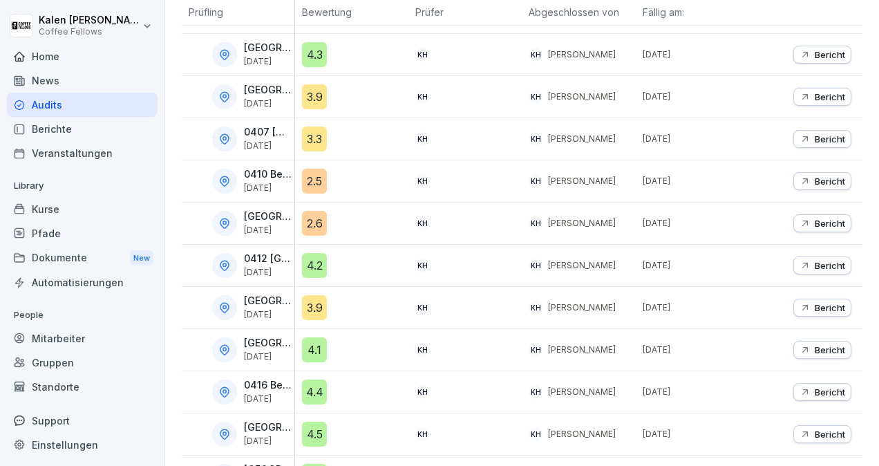
click at [258, 215] on p "[GEOGRAPHIC_DATA]" at bounding box center [268, 217] width 48 height 12
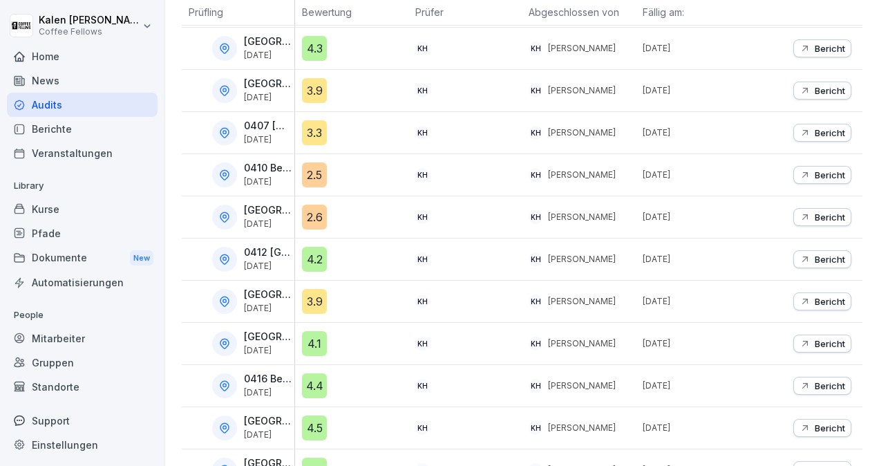
click at [246, 334] on p "[GEOGRAPHIC_DATA] ([GEOGRAPHIC_DATA])" at bounding box center [268, 337] width 48 height 12
click at [827, 341] on p "Bericht" at bounding box center [829, 343] width 30 height 11
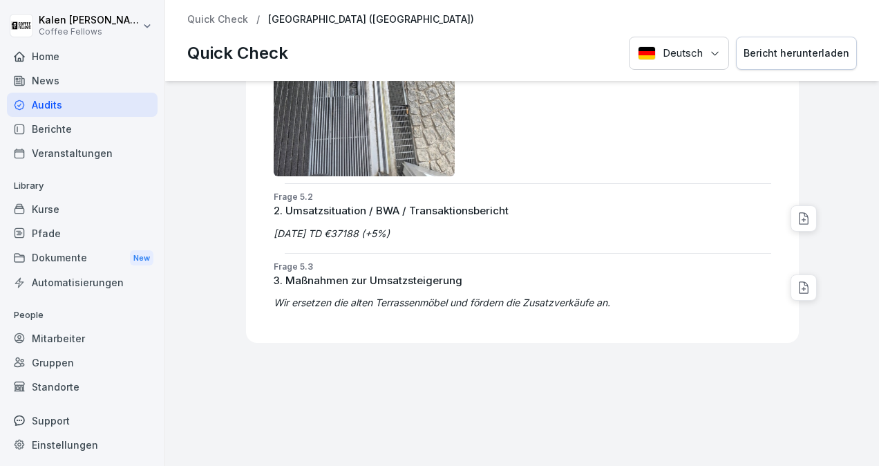
scroll to position [4215, 0]
